Goal: Task Accomplishment & Management: Manage account settings

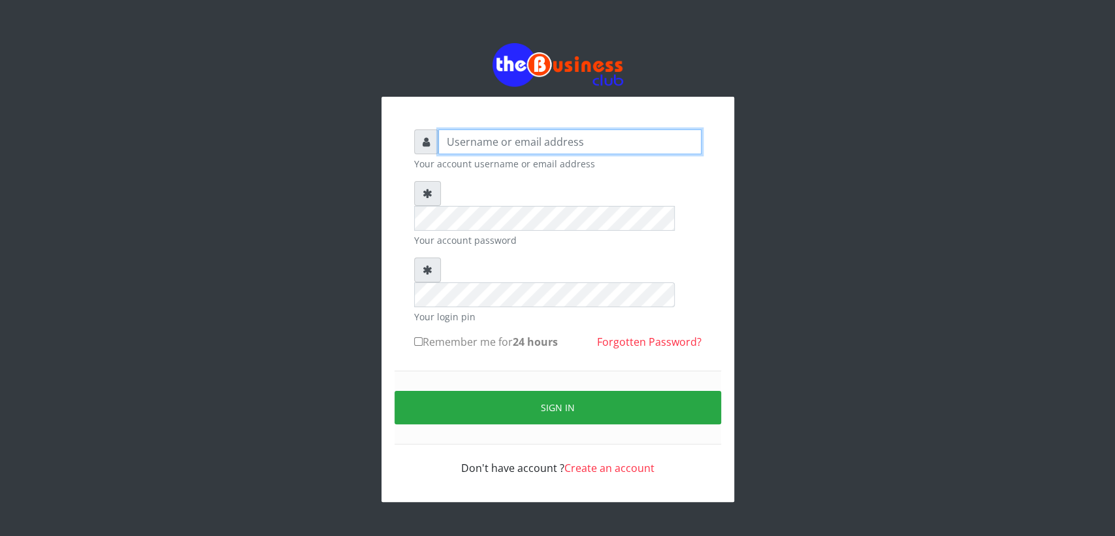
click at [524, 146] on input "text" at bounding box center [569, 141] width 263 height 25
type input "[EMAIL_ADDRESS][DOMAIN_NAME]"
click at [415, 337] on input "Remember me for 24 hours" at bounding box center [418, 341] width 8 height 8
checkbox input "true"
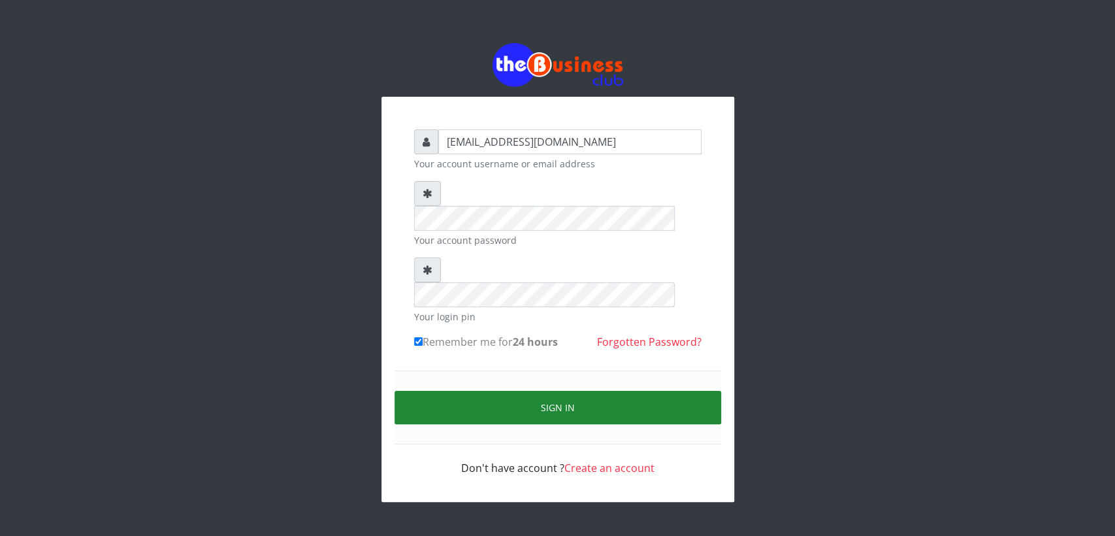
click at [493, 391] on button "Sign in" at bounding box center [557, 407] width 327 height 33
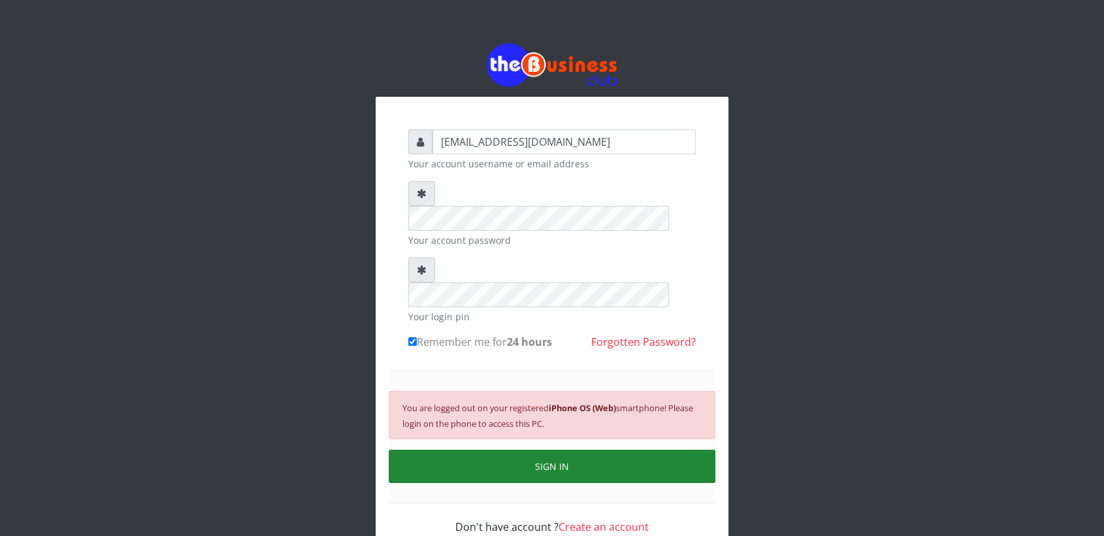
click at [545, 449] on button "SIGN IN" at bounding box center [552, 465] width 327 height 33
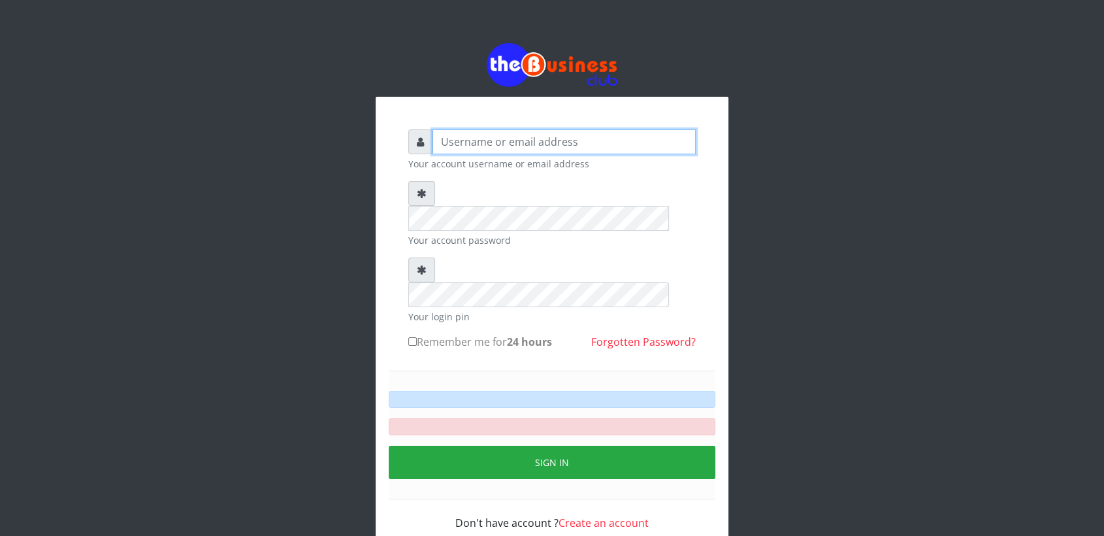
click at [473, 153] on input "text" at bounding box center [563, 141] width 263 height 25
type input "[EMAIL_ADDRESS][DOMAIN_NAME]"
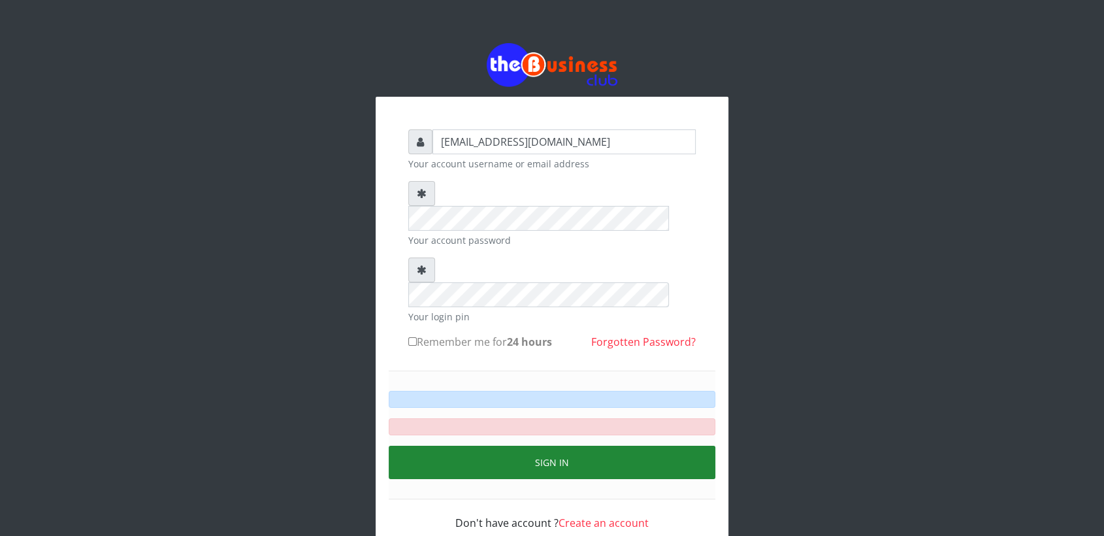
click at [538, 445] on button "Sign in" at bounding box center [552, 461] width 327 height 33
click at [512, 445] on button "Sign in" at bounding box center [552, 461] width 327 height 33
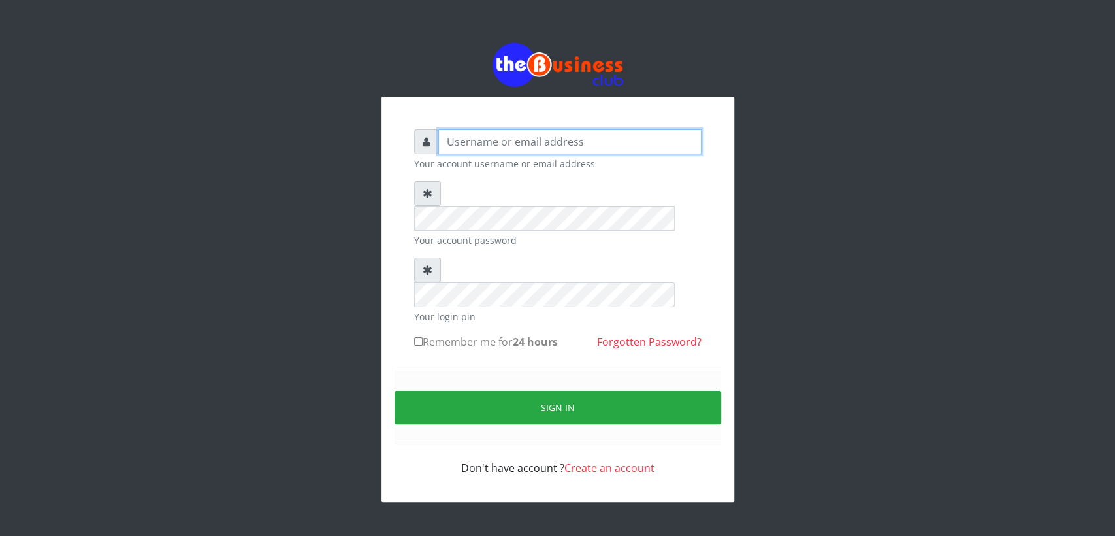
click at [500, 145] on input "text" at bounding box center [569, 141] width 263 height 25
type input "[EMAIL_ADDRESS][DOMAIN_NAME]"
click at [417, 337] on input "Remember me for 24 hours" at bounding box center [418, 341] width 8 height 8
checkbox input "true"
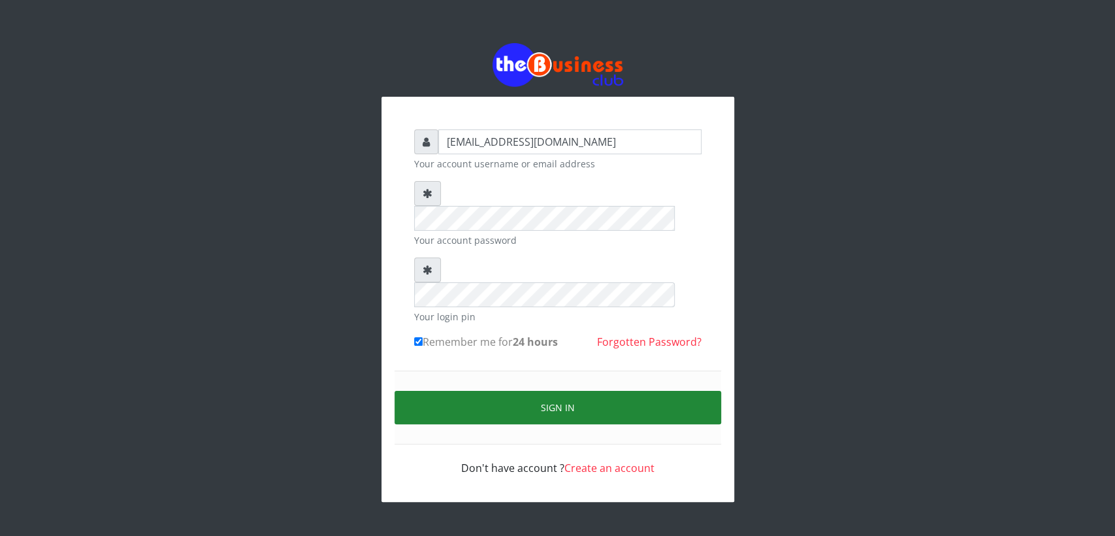
click at [485, 391] on button "Sign in" at bounding box center [557, 407] width 327 height 33
